Goal: Information Seeking & Learning: Learn about a topic

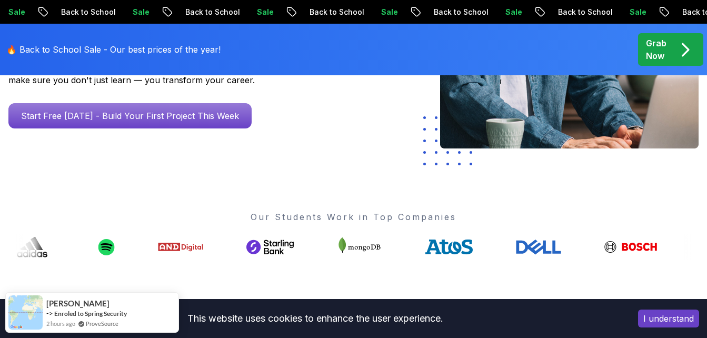
scroll to position [299, 0]
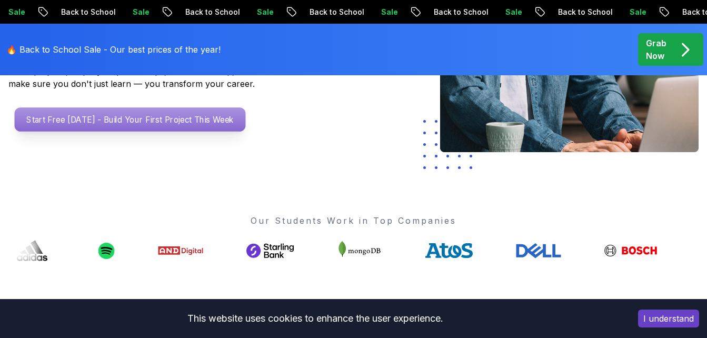
click at [163, 127] on p "Start Free [DATE] - Build Your First Project This Week" at bounding box center [130, 119] width 231 height 24
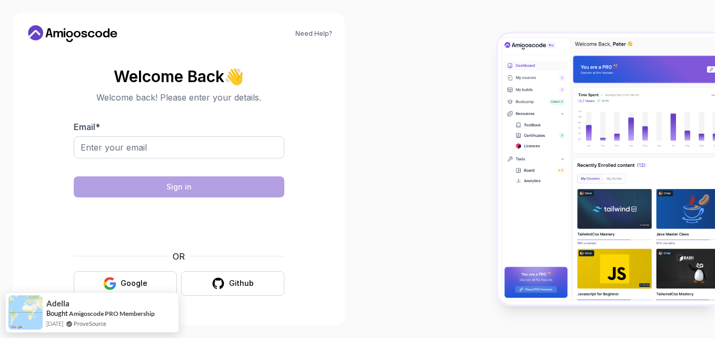
click at [491, 93] on body "Need Help? Welcome Back 👋 Welcome back! Please enter your details. Email * Sign…" at bounding box center [357, 169] width 715 height 338
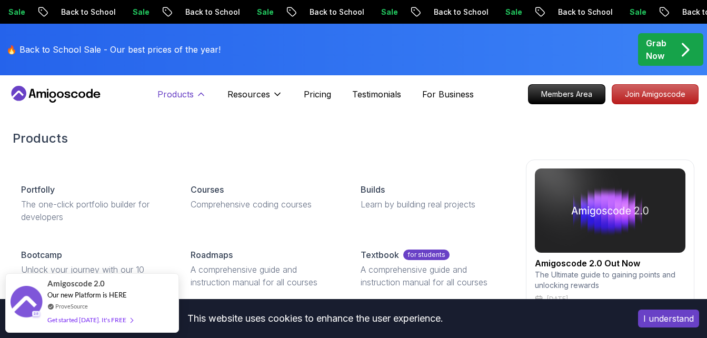
click at [195, 96] on button "Products" at bounding box center [181, 98] width 49 height 21
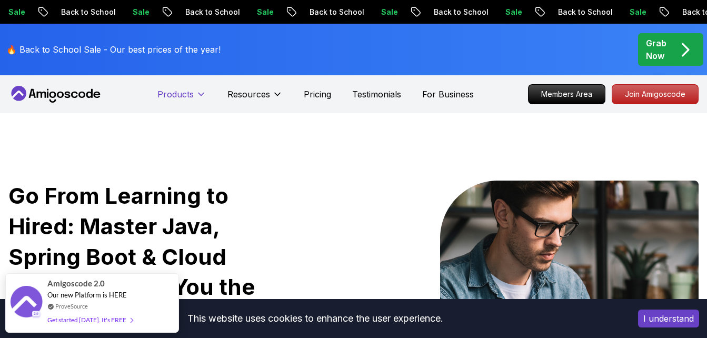
click at [195, 96] on button "Products" at bounding box center [181, 98] width 49 height 21
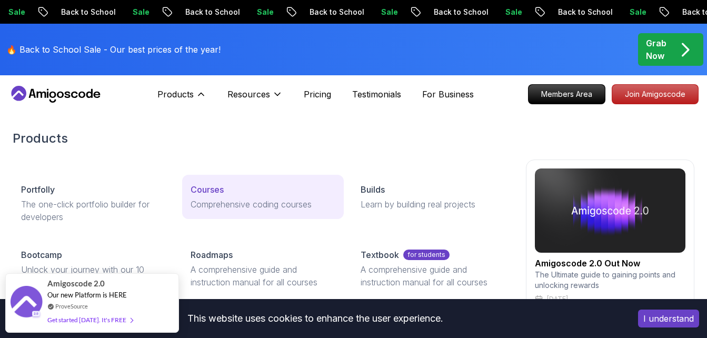
click at [227, 191] on div "Courses" at bounding box center [263, 189] width 144 height 13
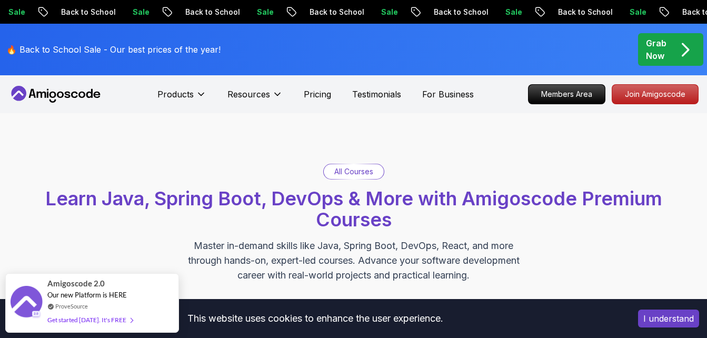
click at [350, 171] on p "All Courses" at bounding box center [353, 171] width 39 height 11
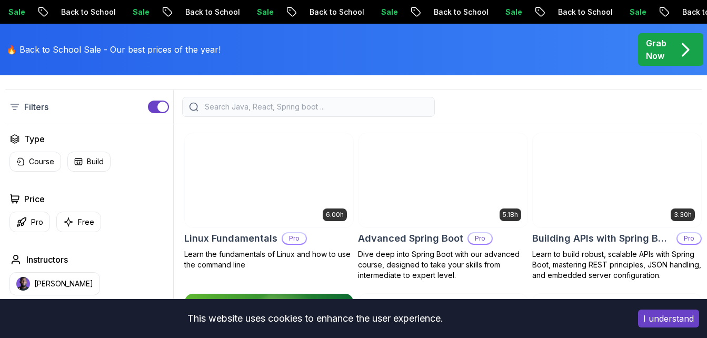
scroll to position [296, 0]
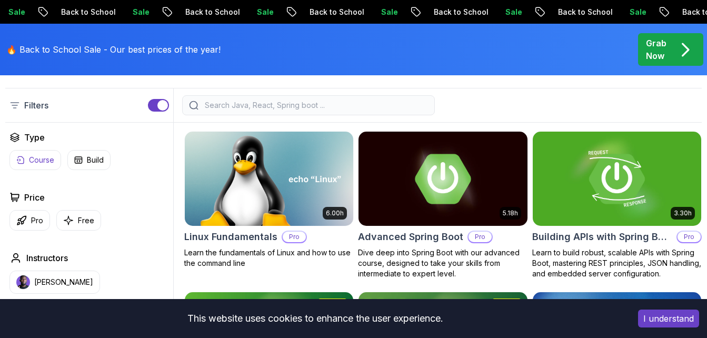
click at [42, 165] on p "Course" at bounding box center [41, 160] width 25 height 11
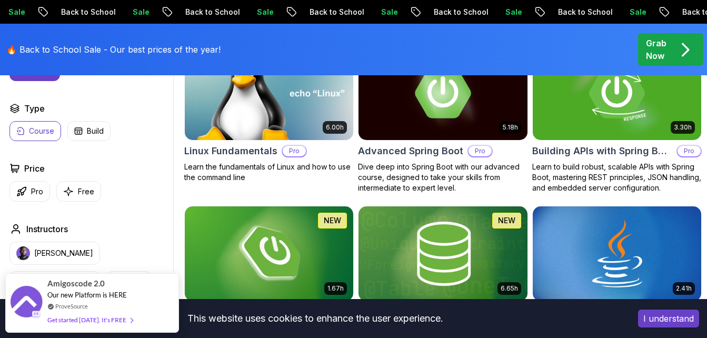
scroll to position [396, 0]
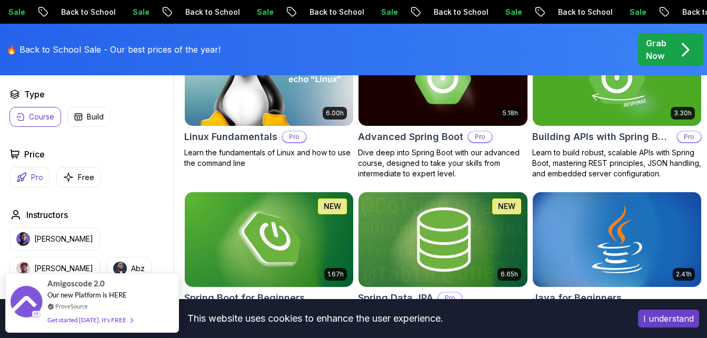
click at [27, 185] on button "Pro" at bounding box center [29, 177] width 41 height 21
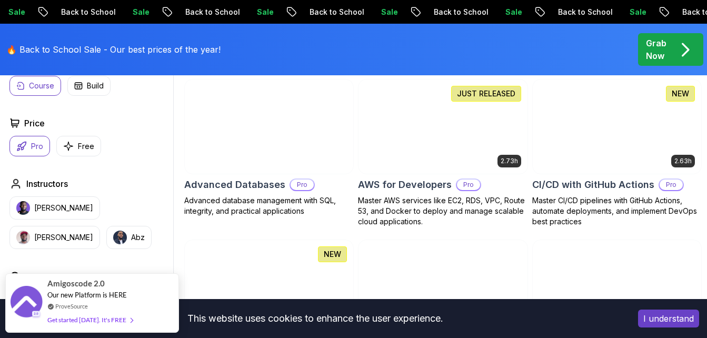
scroll to position [656, 0]
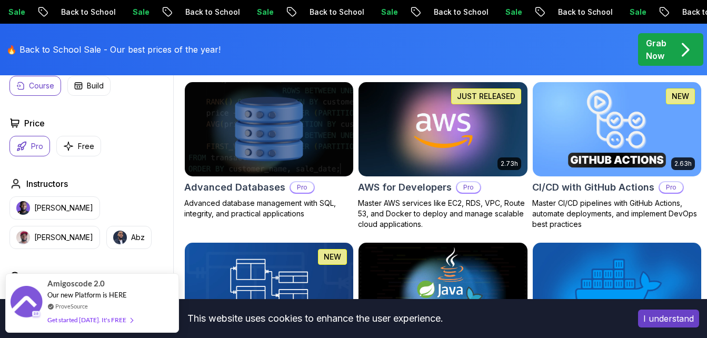
click at [655, 124] on img at bounding box center [616, 128] width 177 height 99
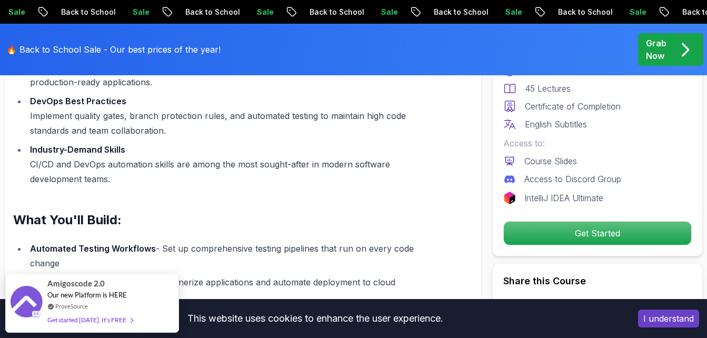
scroll to position [1086, 0]
click at [659, 317] on button "I understand" at bounding box center [668, 318] width 61 height 18
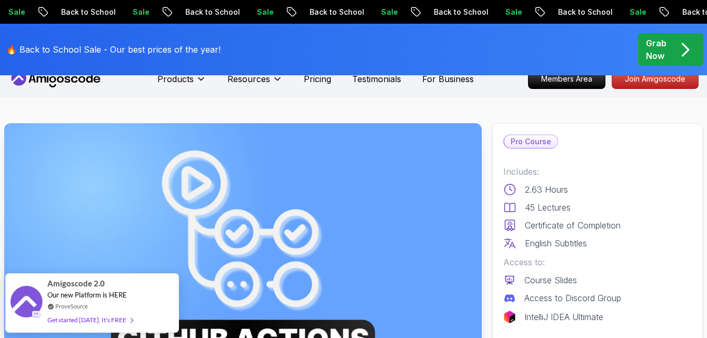
scroll to position [0, 0]
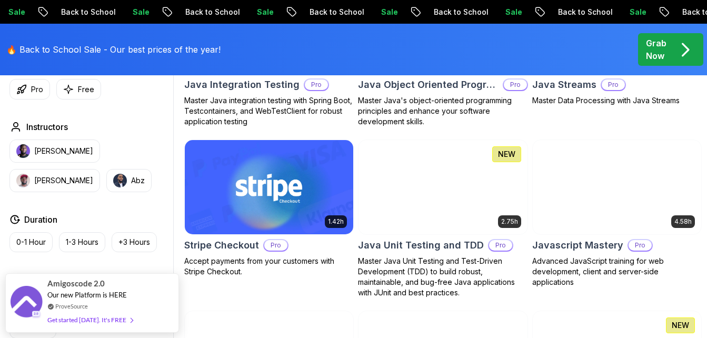
scroll to position [1411, 0]
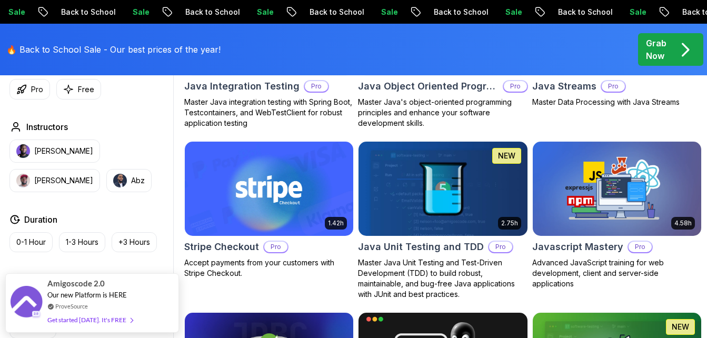
click at [609, 204] on img at bounding box center [616, 188] width 177 height 99
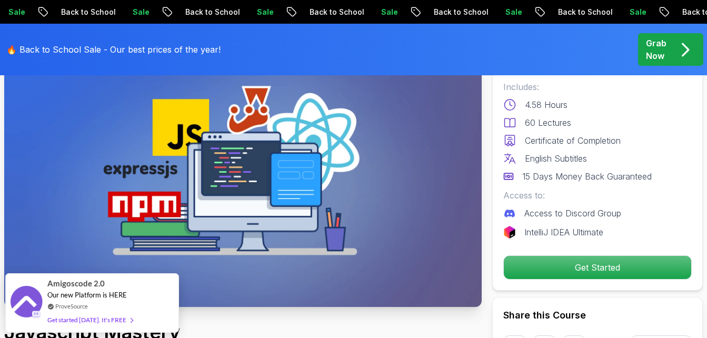
scroll to position [99, 0]
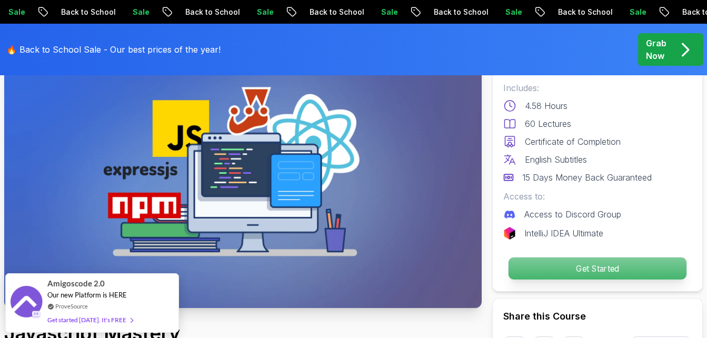
click at [587, 265] on p "Get Started" at bounding box center [597, 268] width 178 height 22
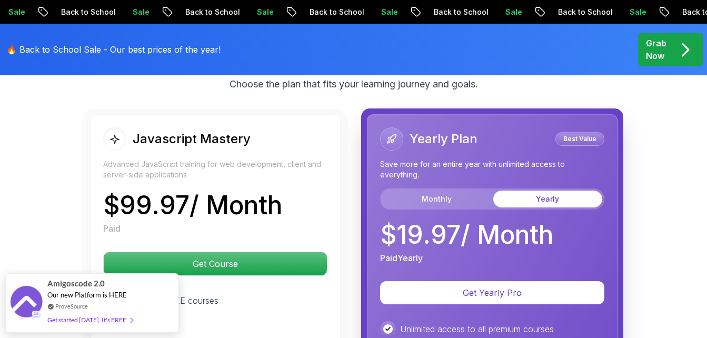
scroll to position [1880, 0]
